Goal: Task Accomplishment & Management: Use online tool/utility

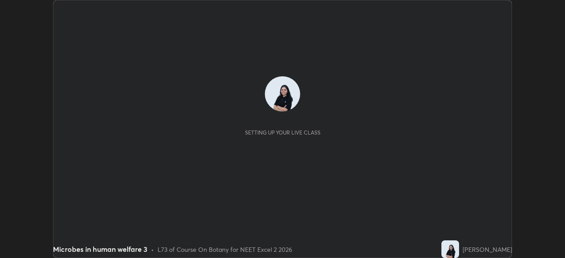
scroll to position [258, 564]
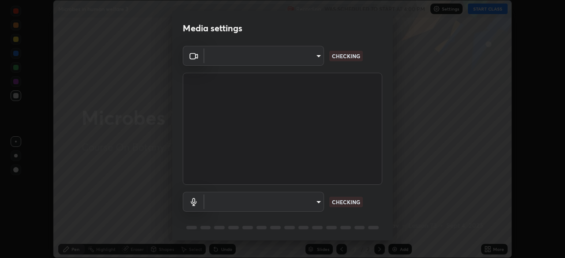
type input "7db3104c3122a209b332b64619111aa91615a24fb0de166504fa5909fce8eb30"
type input "communications"
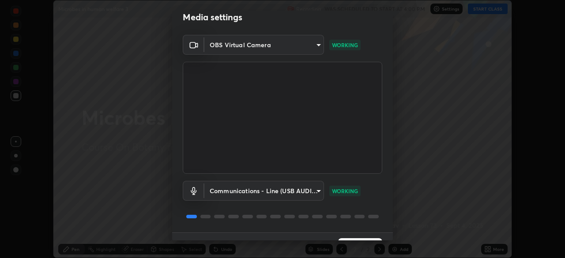
scroll to position [31, 0]
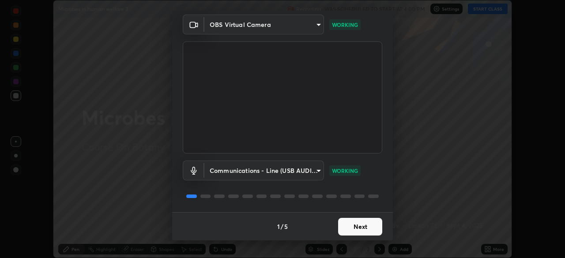
click at [371, 228] on button "Next" at bounding box center [360, 227] width 44 height 18
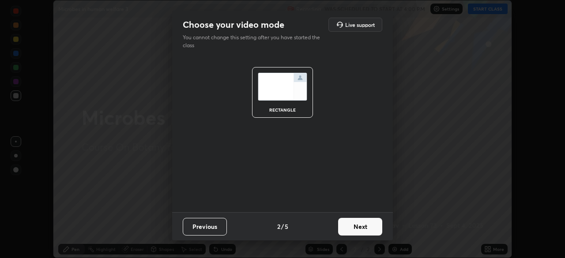
scroll to position [0, 0]
click at [371, 228] on button "Next" at bounding box center [360, 227] width 44 height 18
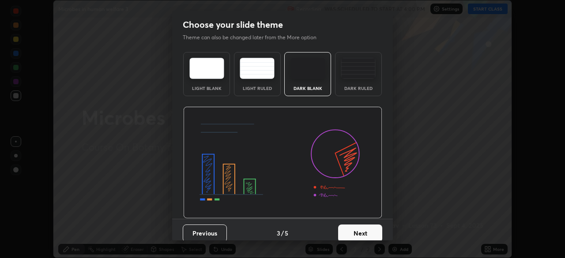
click at [371, 228] on button "Next" at bounding box center [360, 233] width 44 height 18
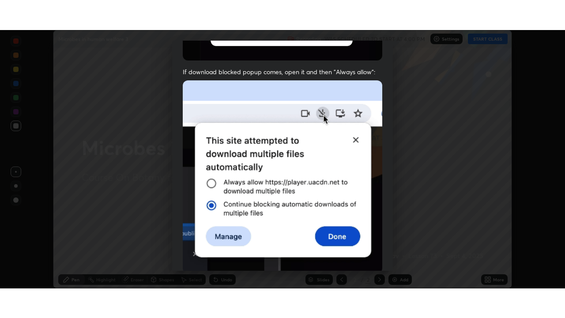
scroll to position [211, 0]
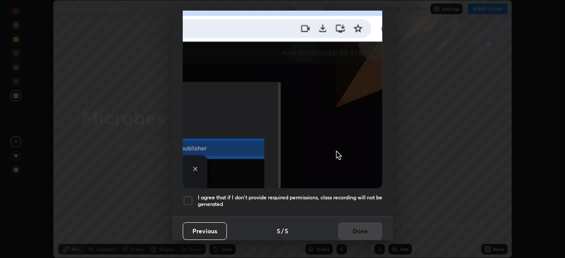
click at [187, 196] on div at bounding box center [188, 200] width 11 height 11
click at [364, 227] on button "Done" at bounding box center [360, 231] width 44 height 18
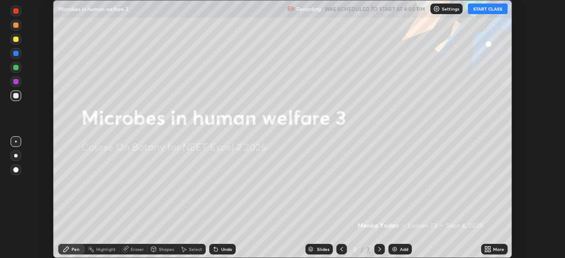
click at [503, 8] on button "START CLASS" at bounding box center [487, 9] width 40 height 11
click at [493, 249] on div "More" at bounding box center [498, 249] width 11 height 4
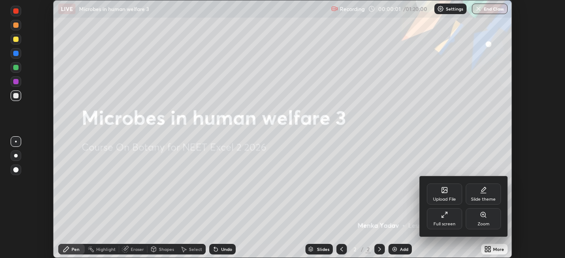
click at [450, 221] on div "Full screen" at bounding box center [443, 218] width 35 height 21
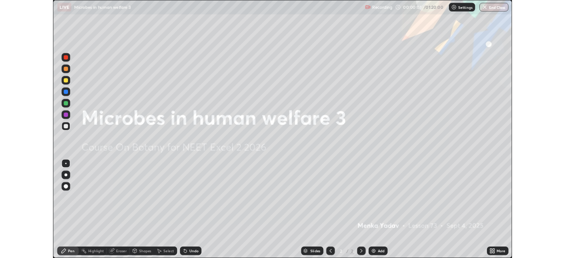
scroll to position [318, 565]
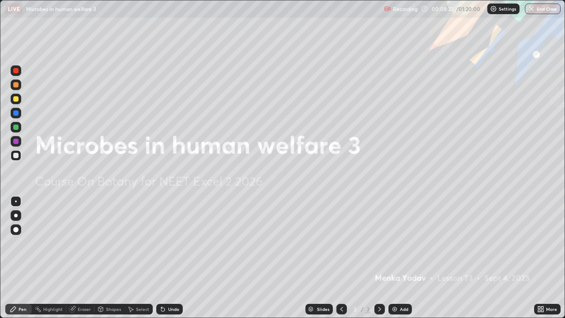
click at [400, 258] on div "Add" at bounding box center [404, 309] width 8 height 4
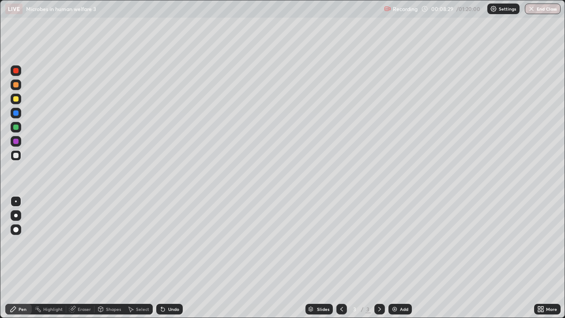
click at [18, 83] on div at bounding box center [15, 84] width 5 height 5
click at [13, 156] on div at bounding box center [16, 155] width 11 height 11
click at [14, 142] on div at bounding box center [15, 140] width 5 height 5
click at [16, 128] on div at bounding box center [15, 126] width 5 height 5
click at [14, 159] on div at bounding box center [16, 155] width 11 height 11
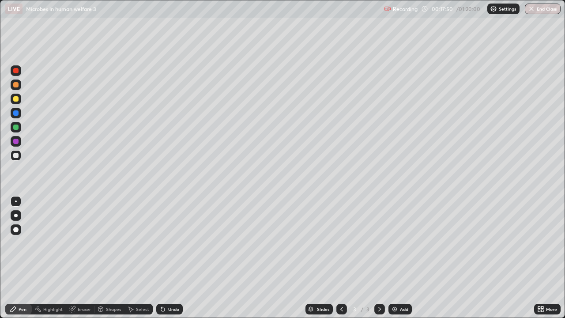
click at [14, 127] on div at bounding box center [15, 126] width 5 height 5
click at [17, 157] on div at bounding box center [15, 155] width 5 height 5
click at [170, 258] on div "Undo" at bounding box center [173, 309] width 11 height 4
click at [171, 258] on div "Undo" at bounding box center [169, 308] width 26 height 11
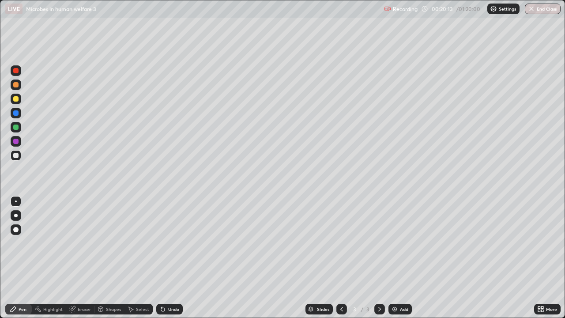
click at [397, 258] on div "Add" at bounding box center [399, 308] width 23 height 11
click at [14, 89] on div at bounding box center [16, 84] width 11 height 11
click at [15, 113] on div at bounding box center [15, 112] width 5 height 5
click at [13, 127] on div at bounding box center [15, 126] width 5 height 5
click at [165, 258] on icon at bounding box center [162, 308] width 7 height 7
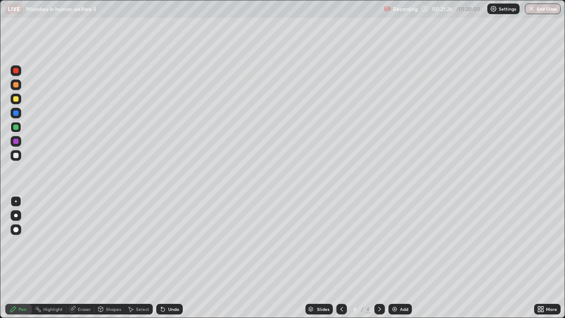
click at [15, 156] on div at bounding box center [15, 155] width 5 height 5
click at [168, 258] on div "Undo" at bounding box center [173, 309] width 11 height 4
click at [173, 258] on div "Undo" at bounding box center [173, 309] width 11 height 4
click at [168, 258] on div "Undo" at bounding box center [169, 308] width 26 height 11
click at [168, 258] on div "Undo" at bounding box center [173, 309] width 11 height 4
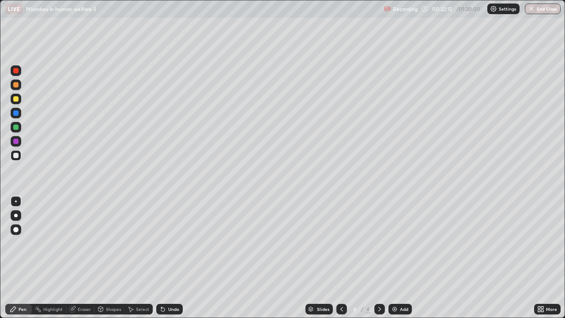
click at [15, 127] on div at bounding box center [15, 126] width 5 height 5
click at [396, 258] on img at bounding box center [394, 308] width 7 height 7
click at [15, 97] on div at bounding box center [15, 98] width 5 height 5
click at [15, 130] on div at bounding box center [16, 127] width 11 height 11
click at [15, 154] on div at bounding box center [15, 155] width 5 height 5
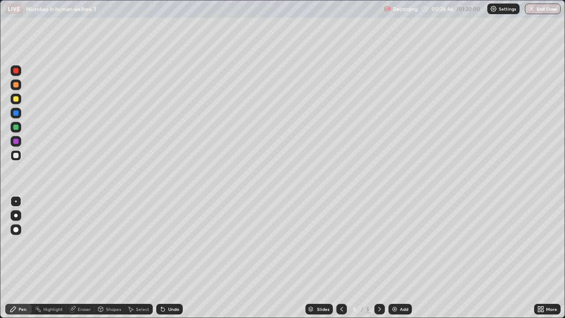
click at [173, 258] on div "Undo" at bounding box center [173, 309] width 11 height 4
click at [173, 258] on div "Undo" at bounding box center [169, 308] width 26 height 11
click at [12, 130] on div at bounding box center [16, 127] width 11 height 11
click at [398, 258] on div "Add" at bounding box center [399, 308] width 23 height 11
click at [18, 85] on div at bounding box center [15, 84] width 5 height 5
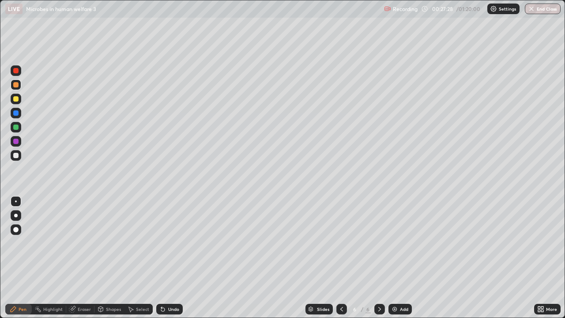
click at [164, 258] on icon at bounding box center [162, 308] width 7 height 7
click at [168, 258] on div "Undo" at bounding box center [173, 309] width 11 height 4
click at [171, 258] on div "Undo" at bounding box center [173, 309] width 11 height 4
click at [14, 116] on div at bounding box center [16, 113] width 11 height 11
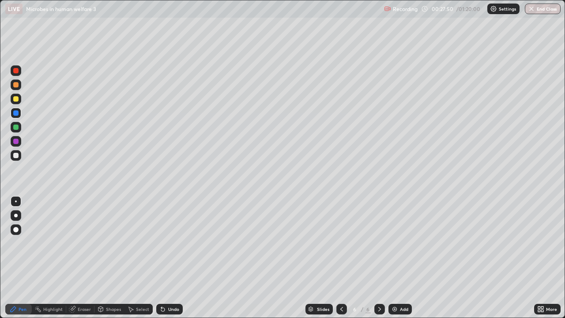
click at [173, 258] on div "Undo" at bounding box center [169, 308] width 26 height 11
click at [15, 127] on div at bounding box center [15, 126] width 5 height 5
click at [168, 258] on div "Undo" at bounding box center [173, 309] width 11 height 4
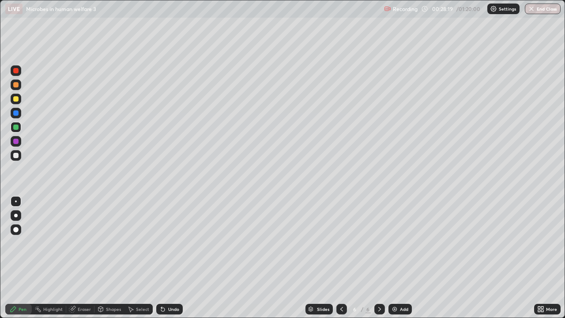
click at [168, 258] on div "Undo" at bounding box center [173, 309] width 11 height 4
click at [165, 258] on div "Undo" at bounding box center [169, 308] width 26 height 11
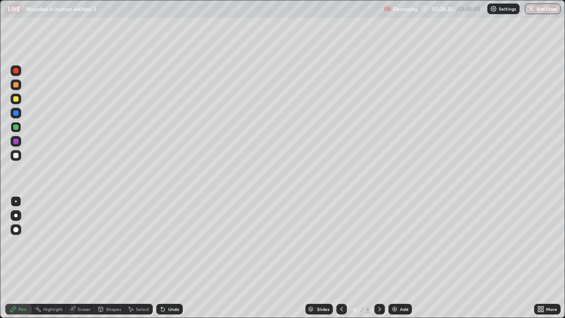
click at [165, 258] on div "Undo" at bounding box center [169, 308] width 26 height 11
click at [163, 258] on icon at bounding box center [162, 308] width 7 height 7
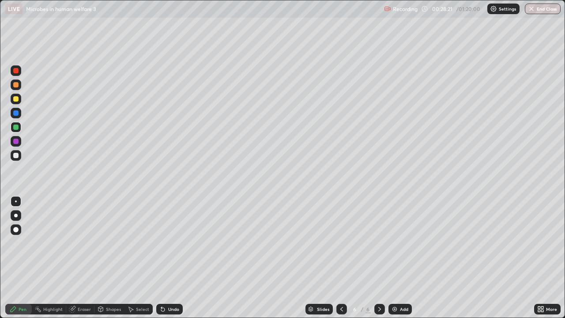
click at [163, 258] on icon at bounding box center [162, 308] width 7 height 7
click at [160, 258] on div "Undo" at bounding box center [169, 308] width 26 height 11
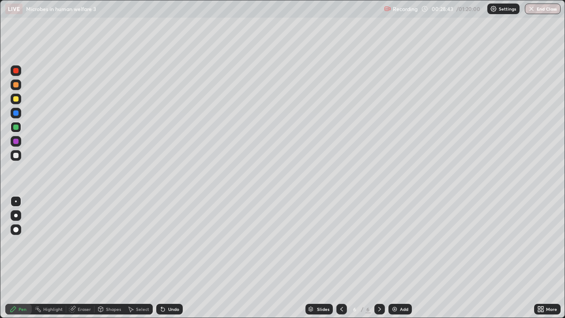
click at [14, 142] on div at bounding box center [15, 140] width 5 height 5
click at [14, 128] on div at bounding box center [15, 126] width 5 height 5
click at [402, 258] on div "Add" at bounding box center [404, 309] width 8 height 4
click at [13, 86] on div at bounding box center [16, 84] width 11 height 11
click at [14, 114] on div at bounding box center [15, 112] width 5 height 5
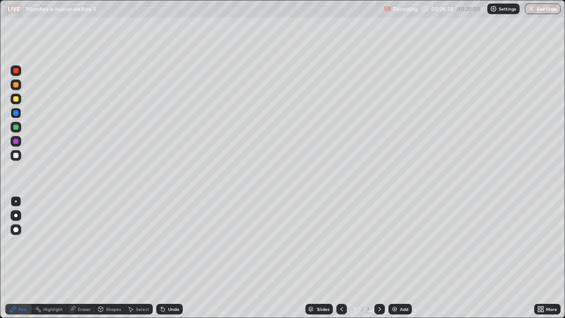
click at [398, 258] on div "Add" at bounding box center [399, 308] width 23 height 11
click at [15, 85] on div at bounding box center [15, 84] width 5 height 5
click at [19, 151] on div at bounding box center [16, 155] width 11 height 11
click at [169, 258] on div "Undo" at bounding box center [173, 309] width 11 height 4
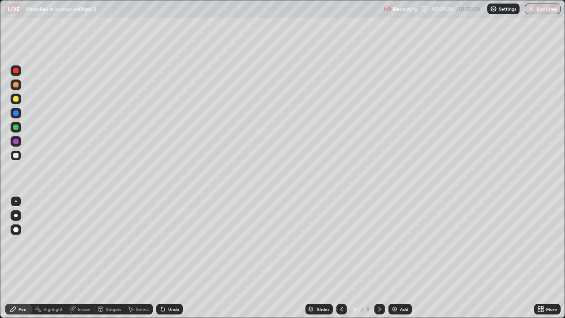
click at [16, 142] on div at bounding box center [15, 140] width 5 height 5
click at [17, 128] on div at bounding box center [15, 126] width 5 height 5
click at [16, 123] on div at bounding box center [16, 127] width 11 height 11
click at [18, 112] on div at bounding box center [15, 112] width 5 height 5
click at [13, 155] on div at bounding box center [15, 155] width 5 height 5
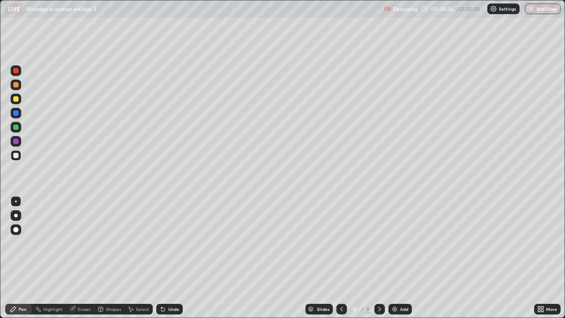
click at [171, 258] on div "Undo" at bounding box center [173, 309] width 11 height 4
click at [168, 258] on div "Undo" at bounding box center [169, 308] width 26 height 11
click at [167, 258] on div "Undo" at bounding box center [169, 308] width 26 height 11
click at [400, 258] on div "Add" at bounding box center [404, 309] width 8 height 4
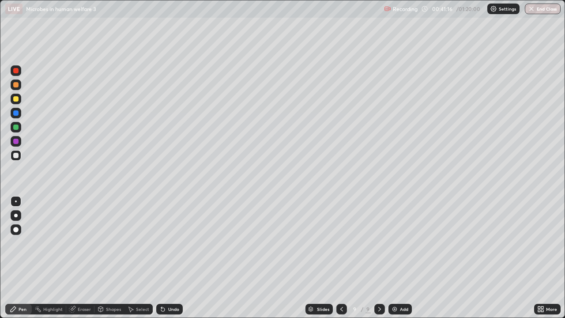
click at [16, 215] on div at bounding box center [16, 215] width 4 height 4
click at [12, 100] on div at bounding box center [16, 98] width 11 height 11
click at [14, 154] on div at bounding box center [15, 155] width 5 height 5
click at [16, 201] on div at bounding box center [16, 201] width 2 height 2
click at [13, 86] on div at bounding box center [16, 84] width 11 height 11
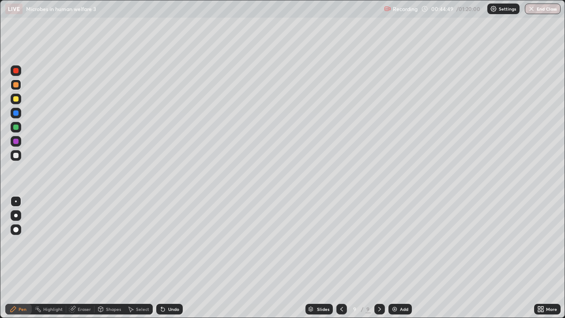
click at [165, 258] on div "Undo" at bounding box center [169, 308] width 26 height 11
click at [167, 258] on div "Undo" at bounding box center [169, 308] width 26 height 11
click at [169, 258] on div "Undo" at bounding box center [173, 309] width 11 height 4
click at [15, 128] on div at bounding box center [15, 126] width 5 height 5
click at [14, 140] on div at bounding box center [15, 140] width 5 height 5
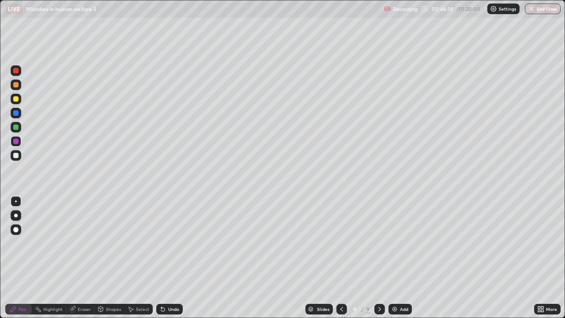
click at [15, 127] on div at bounding box center [15, 126] width 5 height 5
click at [16, 140] on div at bounding box center [15, 140] width 5 height 5
click at [13, 157] on div at bounding box center [16, 155] width 11 height 11
click at [396, 258] on div "Add" at bounding box center [399, 308] width 23 height 11
click at [15, 85] on div at bounding box center [15, 84] width 5 height 5
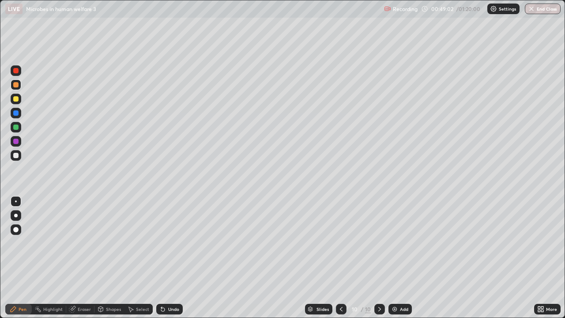
click at [172, 258] on div "Undo" at bounding box center [173, 309] width 11 height 4
click at [168, 258] on div "Undo" at bounding box center [173, 309] width 11 height 4
click at [168, 258] on div "Undo" at bounding box center [169, 308] width 26 height 11
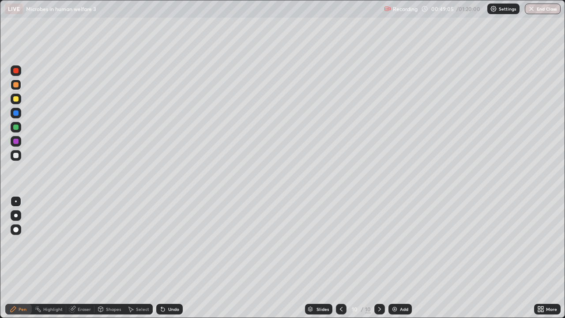
click at [168, 258] on div "Undo" at bounding box center [173, 309] width 11 height 4
click at [169, 258] on div "Undo" at bounding box center [173, 309] width 11 height 4
click at [19, 155] on div at bounding box center [16, 155] width 11 height 11
click at [18, 143] on div at bounding box center [16, 141] width 11 height 11
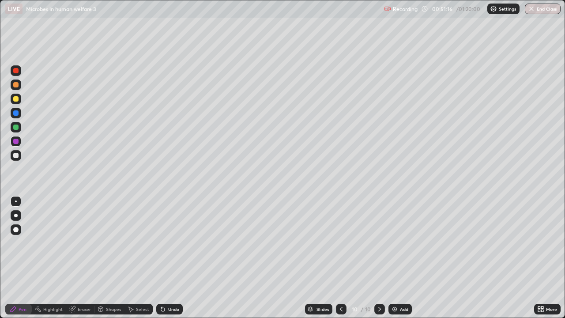
click at [403, 258] on div "Add" at bounding box center [404, 309] width 8 height 4
click at [114, 258] on div "Shapes" at bounding box center [113, 309] width 15 height 4
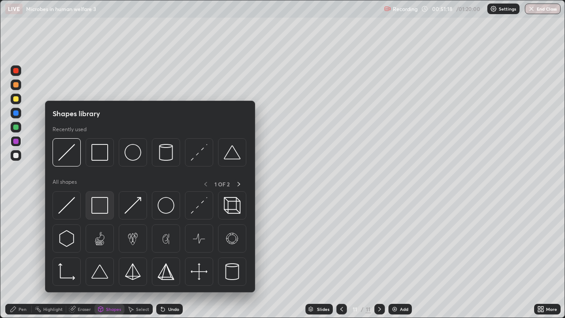
click at [103, 206] on img at bounding box center [99, 205] width 17 height 17
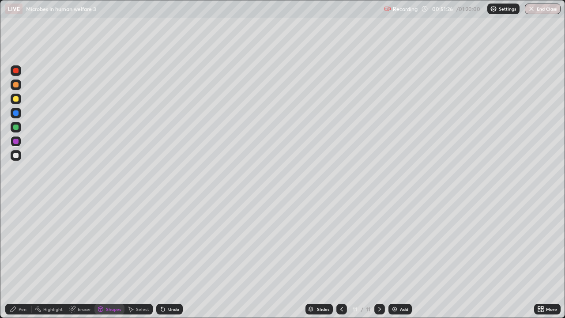
click at [166, 258] on div "Undo" at bounding box center [169, 308] width 26 height 11
click at [81, 258] on div "Eraser" at bounding box center [84, 309] width 13 height 4
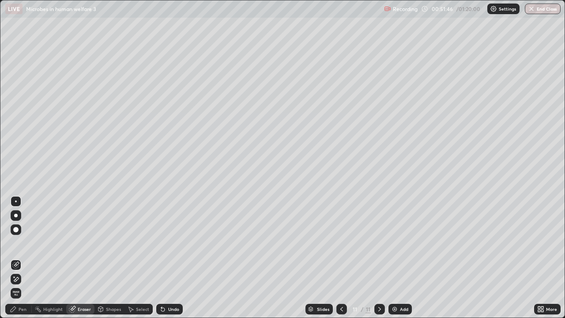
click at [21, 258] on div "Pen" at bounding box center [23, 309] width 8 height 4
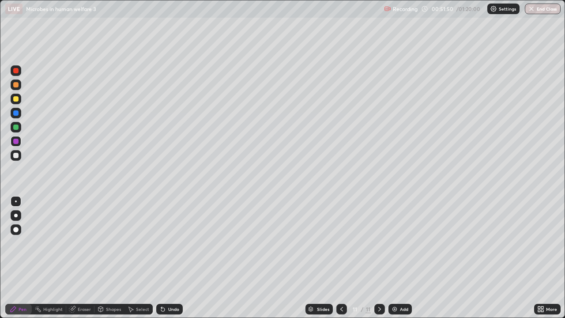
click at [113, 258] on div "Shapes" at bounding box center [113, 309] width 15 height 4
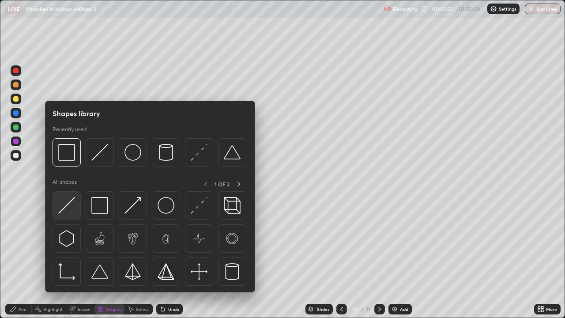
click at [68, 205] on img at bounding box center [66, 205] width 17 height 17
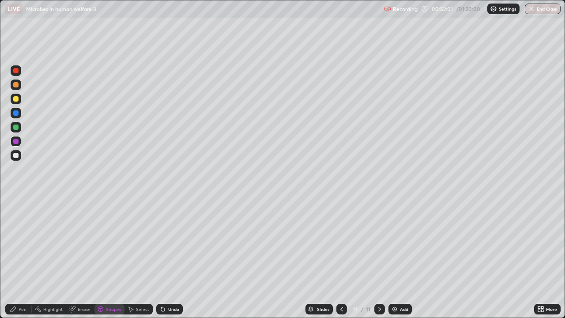
click at [22, 258] on div "Pen" at bounding box center [23, 309] width 8 height 4
click at [111, 258] on div "Shapes" at bounding box center [113, 309] width 15 height 4
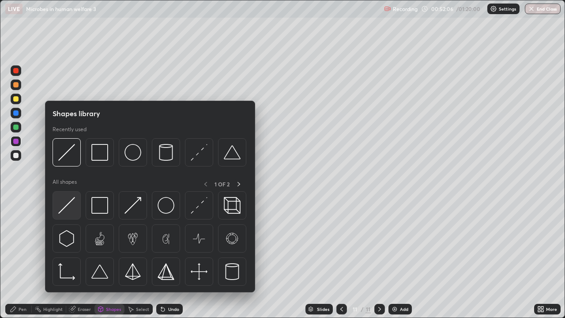
click at [58, 206] on div at bounding box center [66, 205] width 28 height 28
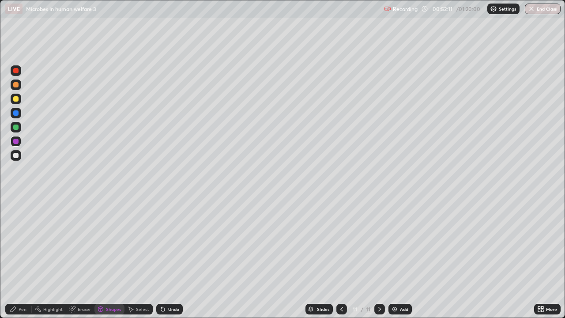
click at [22, 258] on div "Pen" at bounding box center [23, 309] width 8 height 4
click at [86, 258] on div "Eraser" at bounding box center [84, 309] width 13 height 4
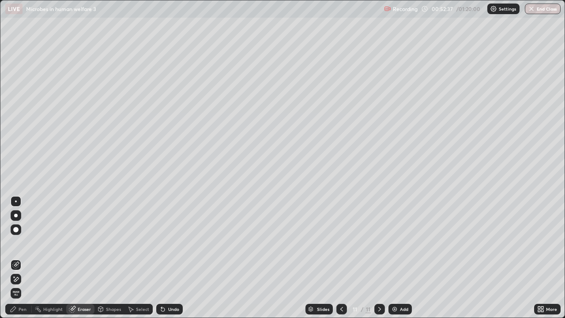
click at [26, 258] on div "Pen" at bounding box center [18, 308] width 26 height 11
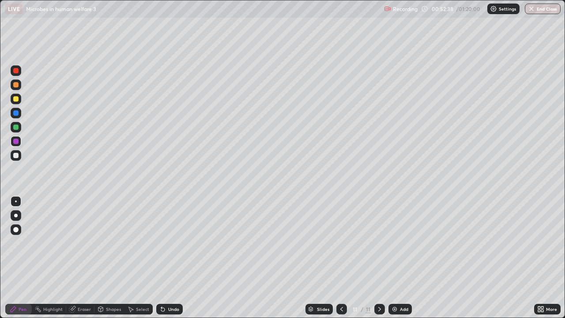
click at [82, 258] on div "Eraser" at bounding box center [84, 309] width 13 height 4
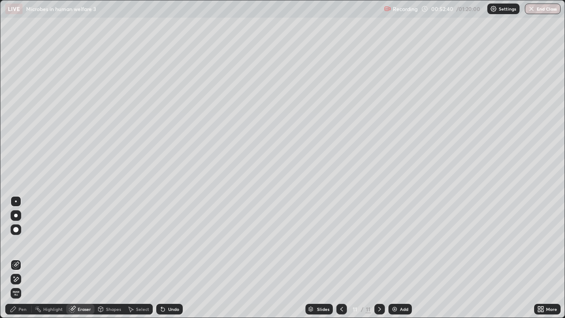
click at [14, 258] on icon at bounding box center [13, 308] width 7 height 7
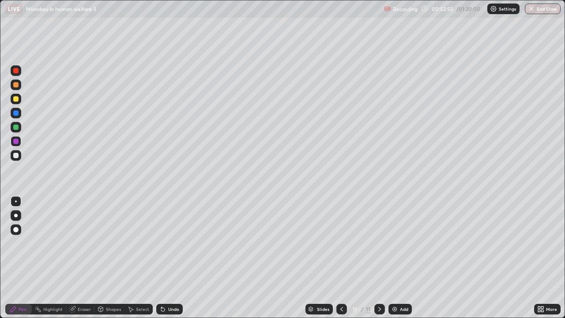
click at [17, 126] on div at bounding box center [15, 126] width 5 height 5
click at [398, 258] on div "Add" at bounding box center [399, 308] width 23 height 11
click at [15, 85] on div at bounding box center [15, 84] width 5 height 5
click at [15, 112] on div at bounding box center [15, 112] width 5 height 5
click at [14, 128] on div at bounding box center [15, 126] width 5 height 5
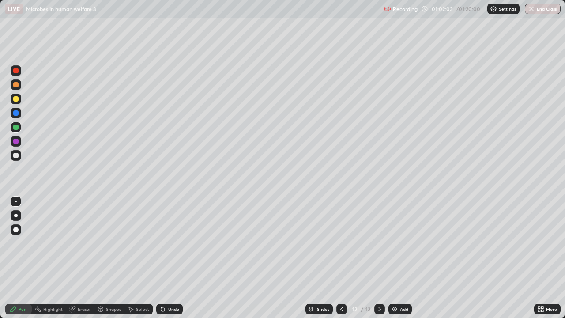
click at [393, 258] on img at bounding box center [394, 308] width 7 height 7
click at [18, 84] on div at bounding box center [15, 84] width 5 height 5
click at [16, 127] on div at bounding box center [15, 126] width 5 height 5
click at [170, 258] on div "Undo" at bounding box center [169, 308] width 26 height 11
click at [170, 258] on div "Undo" at bounding box center [173, 309] width 11 height 4
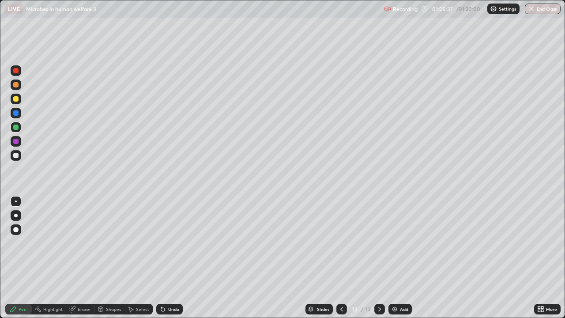
click at [16, 152] on div at bounding box center [16, 155] width 11 height 11
click at [14, 146] on div at bounding box center [16, 141] width 11 height 11
click at [15, 111] on div at bounding box center [15, 112] width 5 height 5
click at [15, 127] on div at bounding box center [15, 126] width 5 height 5
click at [17, 101] on div at bounding box center [15, 98] width 5 height 5
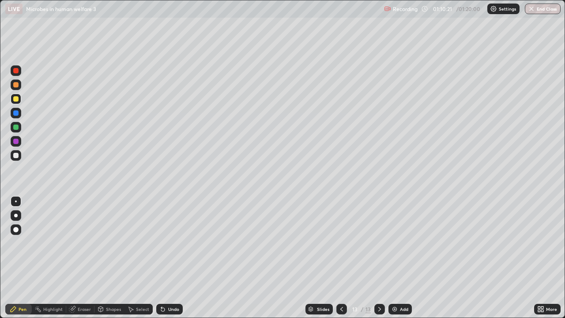
click at [15, 128] on div at bounding box center [15, 126] width 5 height 5
click at [172, 258] on div "Undo" at bounding box center [173, 309] width 11 height 4
click at [400, 258] on div "Add" at bounding box center [404, 309] width 8 height 4
click at [15, 85] on div at bounding box center [15, 84] width 5 height 5
click at [17, 114] on div at bounding box center [15, 112] width 5 height 5
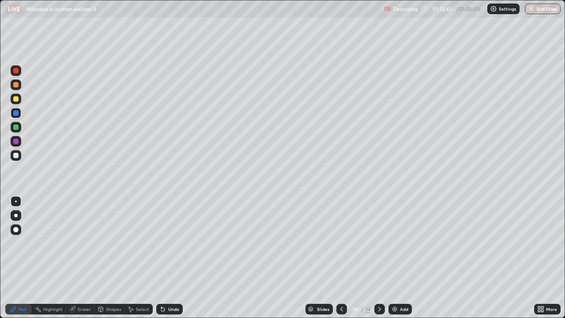
click at [14, 129] on div at bounding box center [15, 126] width 5 height 5
click at [168, 258] on div "Undo" at bounding box center [173, 309] width 11 height 4
click at [169, 258] on div "Undo" at bounding box center [173, 309] width 11 height 4
click at [166, 258] on div "Undo" at bounding box center [169, 308] width 26 height 11
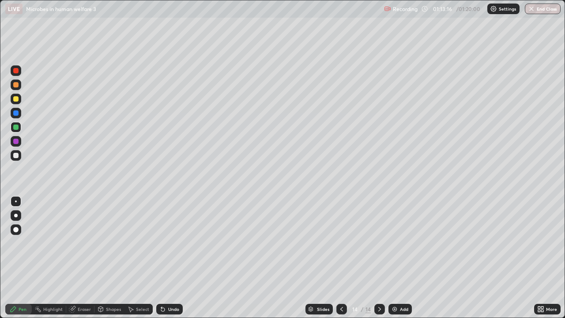
click at [166, 258] on div "Undo" at bounding box center [169, 308] width 26 height 11
click at [168, 258] on div "Undo" at bounding box center [173, 309] width 11 height 4
click at [170, 258] on div "Undo" at bounding box center [173, 309] width 11 height 4
click at [15, 141] on div at bounding box center [15, 140] width 5 height 5
click at [18, 156] on div at bounding box center [15, 155] width 5 height 5
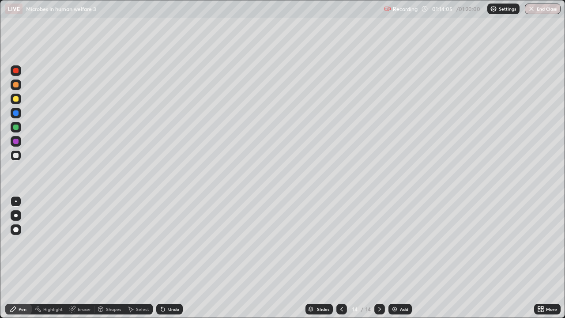
click at [168, 258] on div "Undo" at bounding box center [173, 309] width 11 height 4
click at [168, 258] on div "Undo" at bounding box center [169, 308] width 26 height 11
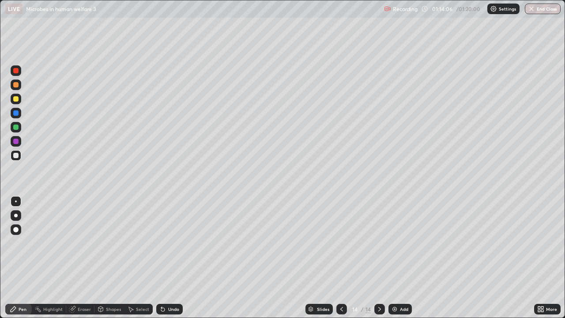
click at [168, 258] on div "Undo" at bounding box center [169, 308] width 26 height 11
click at [168, 258] on div "Undo" at bounding box center [173, 309] width 11 height 4
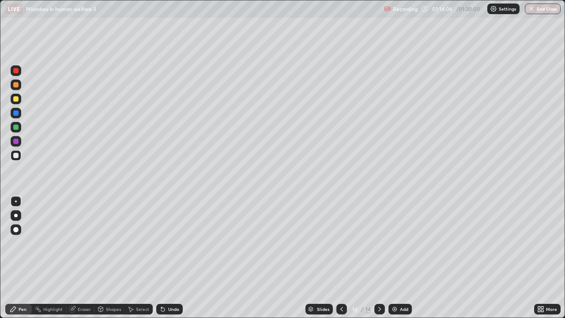
click at [168, 258] on div "Undo" at bounding box center [173, 309] width 11 height 4
click at [166, 258] on div "Undo" at bounding box center [169, 308] width 26 height 11
click at [161, 258] on icon at bounding box center [161, 307] width 1 height 1
click at [19, 136] on div at bounding box center [16, 141] width 11 height 11
click at [15, 126] on div at bounding box center [15, 126] width 5 height 5
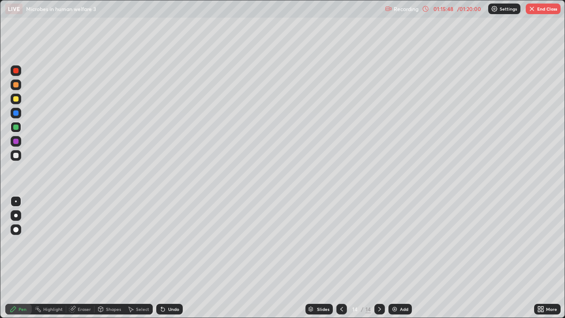
click at [406, 258] on div "Add" at bounding box center [399, 308] width 23 height 11
click at [17, 100] on div at bounding box center [15, 98] width 5 height 5
click at [338, 258] on icon at bounding box center [341, 308] width 7 height 7
click at [383, 258] on div at bounding box center [379, 308] width 11 height 11
click at [168, 258] on div "Undo" at bounding box center [169, 308] width 26 height 11
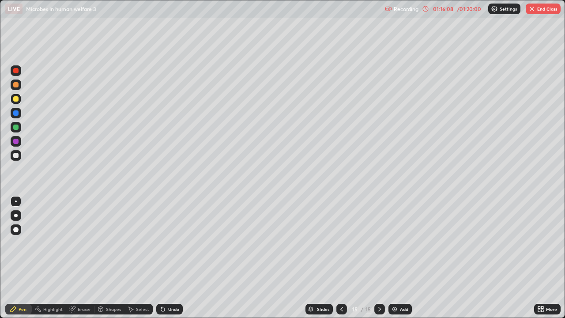
click at [169, 258] on div "Undo" at bounding box center [173, 309] width 11 height 4
click at [16, 127] on div at bounding box center [15, 126] width 5 height 5
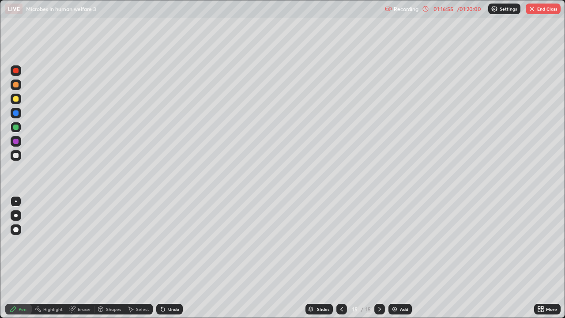
click at [169, 258] on div "Undo" at bounding box center [173, 309] width 11 height 4
click at [533, 4] on button "End Class" at bounding box center [542, 9] width 35 height 11
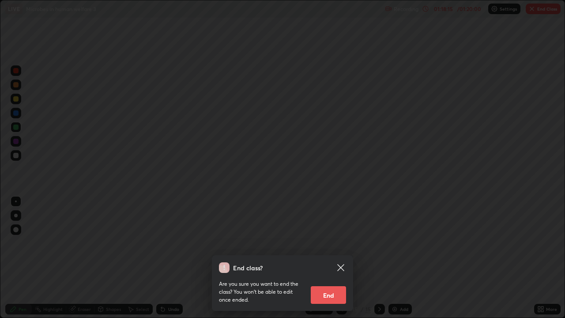
click at [333, 258] on button "End" at bounding box center [327, 295] width 35 height 18
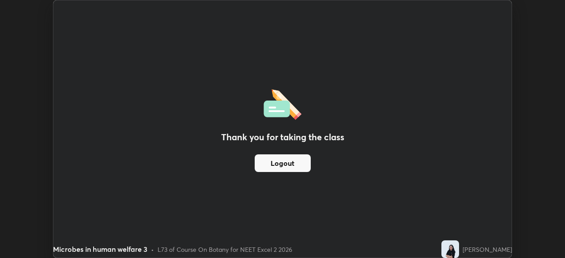
scroll to position [43844, 43538]
